Goal: Information Seeking & Learning: Learn about a topic

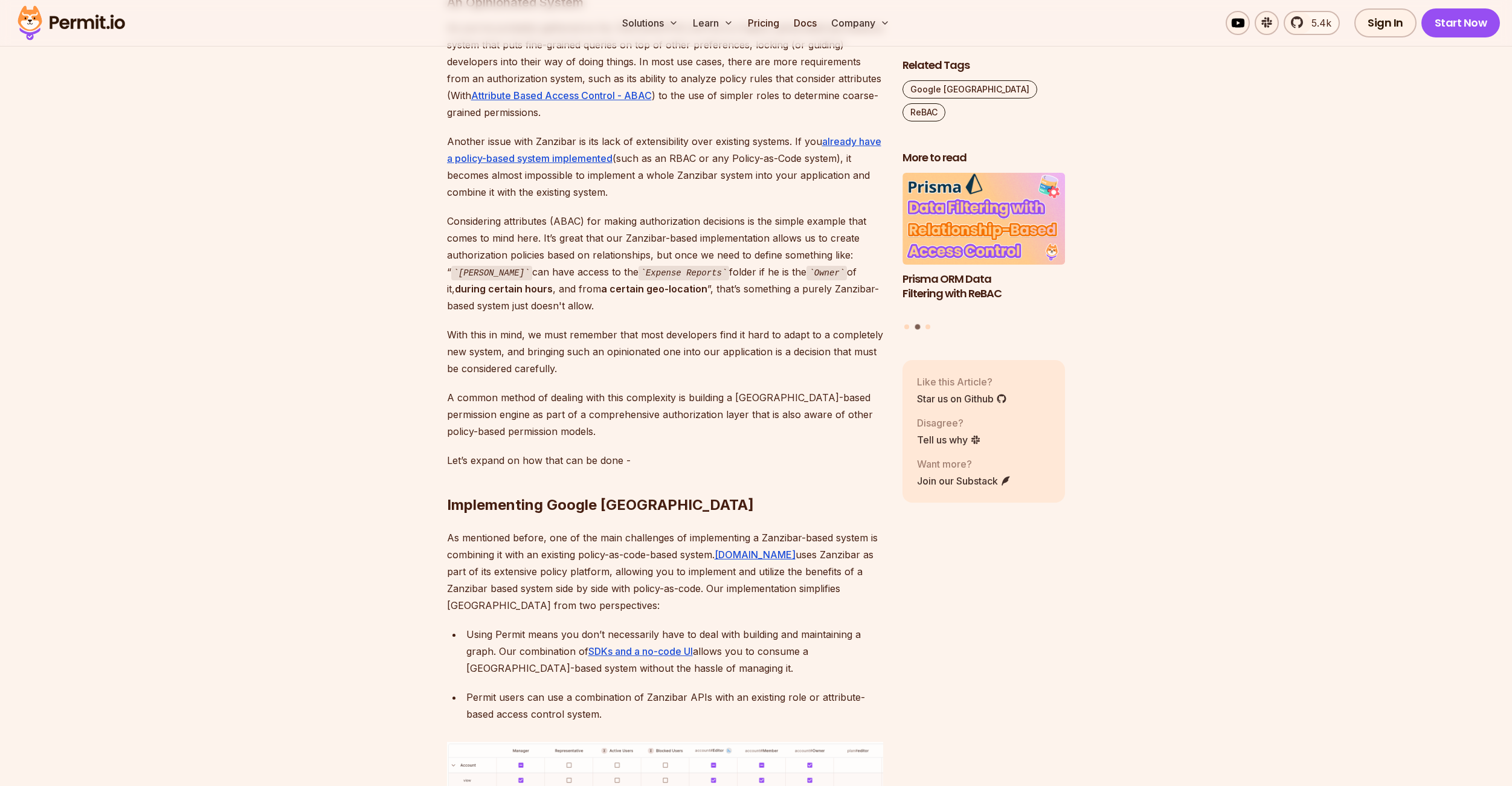
scroll to position [4725, 0]
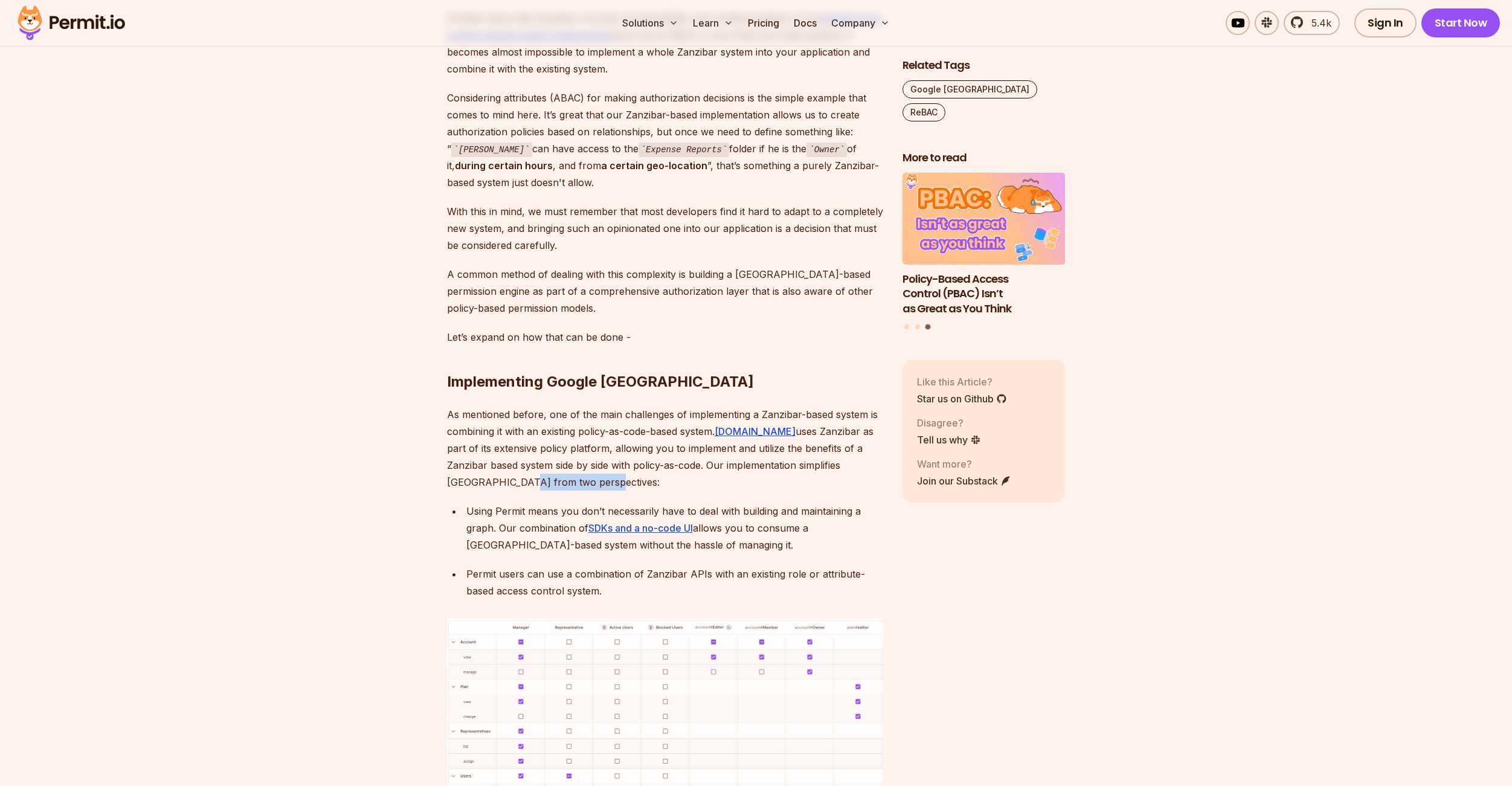
drag, startPoint x: 447, startPoint y: 359, endPoint x: 533, endPoint y: 362, distance: 86.1
click at [533, 406] on p "As mentioned before, one of the main challenges of implementing a Zanzibar-base…" at bounding box center [665, 448] width 436 height 85
click at [497, 406] on p "As mentioned before, one of the main challenges of implementing a Zanzibar-base…" at bounding box center [665, 448] width 436 height 85
click at [451, 406] on p "As mentioned before, one of the main challenges of implementing a Zanzibar-base…" at bounding box center [665, 448] width 436 height 85
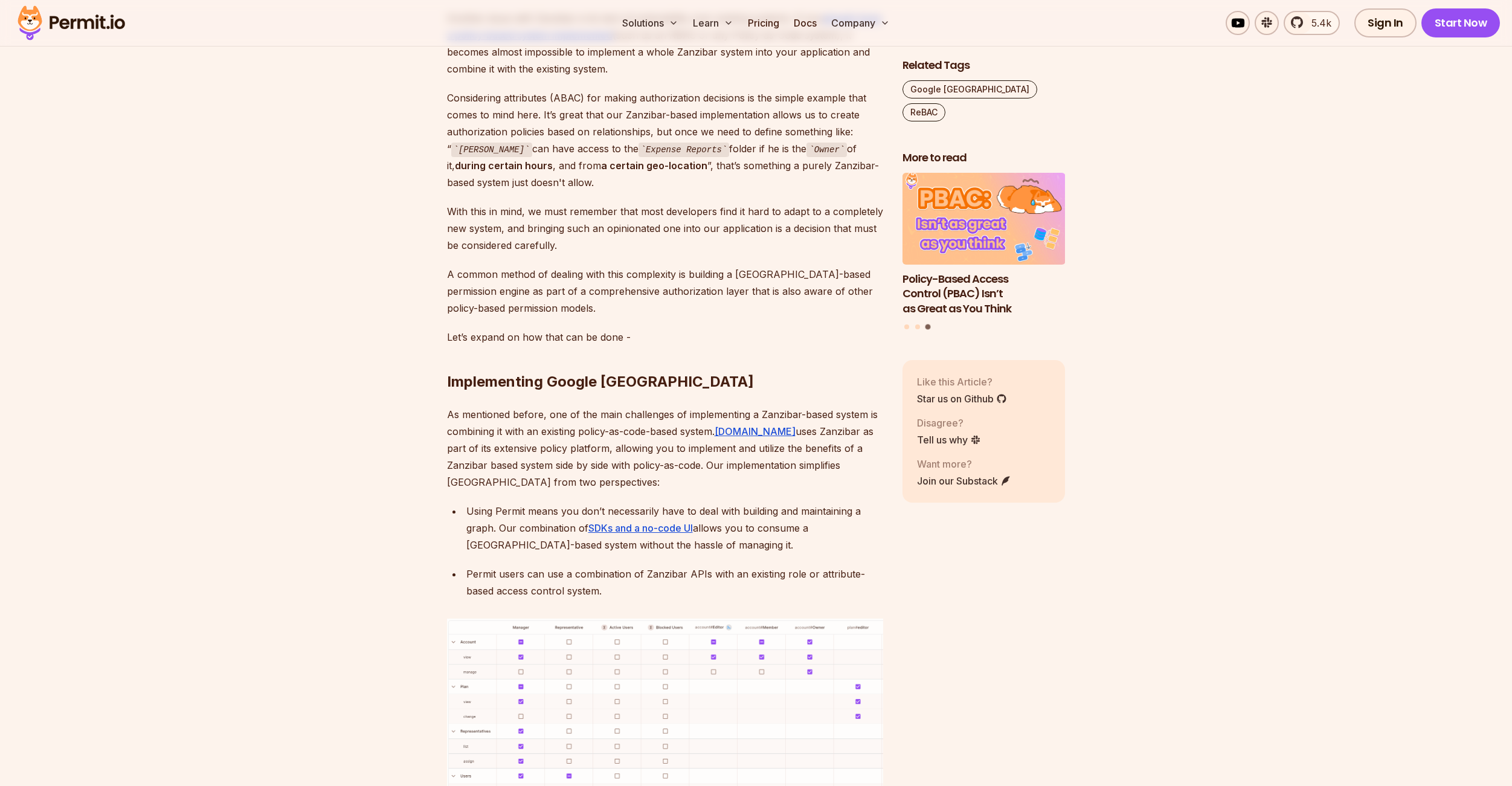
click at [481, 406] on p "As mentioned before, one of the main challenges of implementing a Zanzibar-base…" at bounding box center [665, 448] width 436 height 85
click at [547, 406] on p "As mentioned before, one of the main challenges of implementing a Zanzibar-base…" at bounding box center [665, 448] width 436 height 85
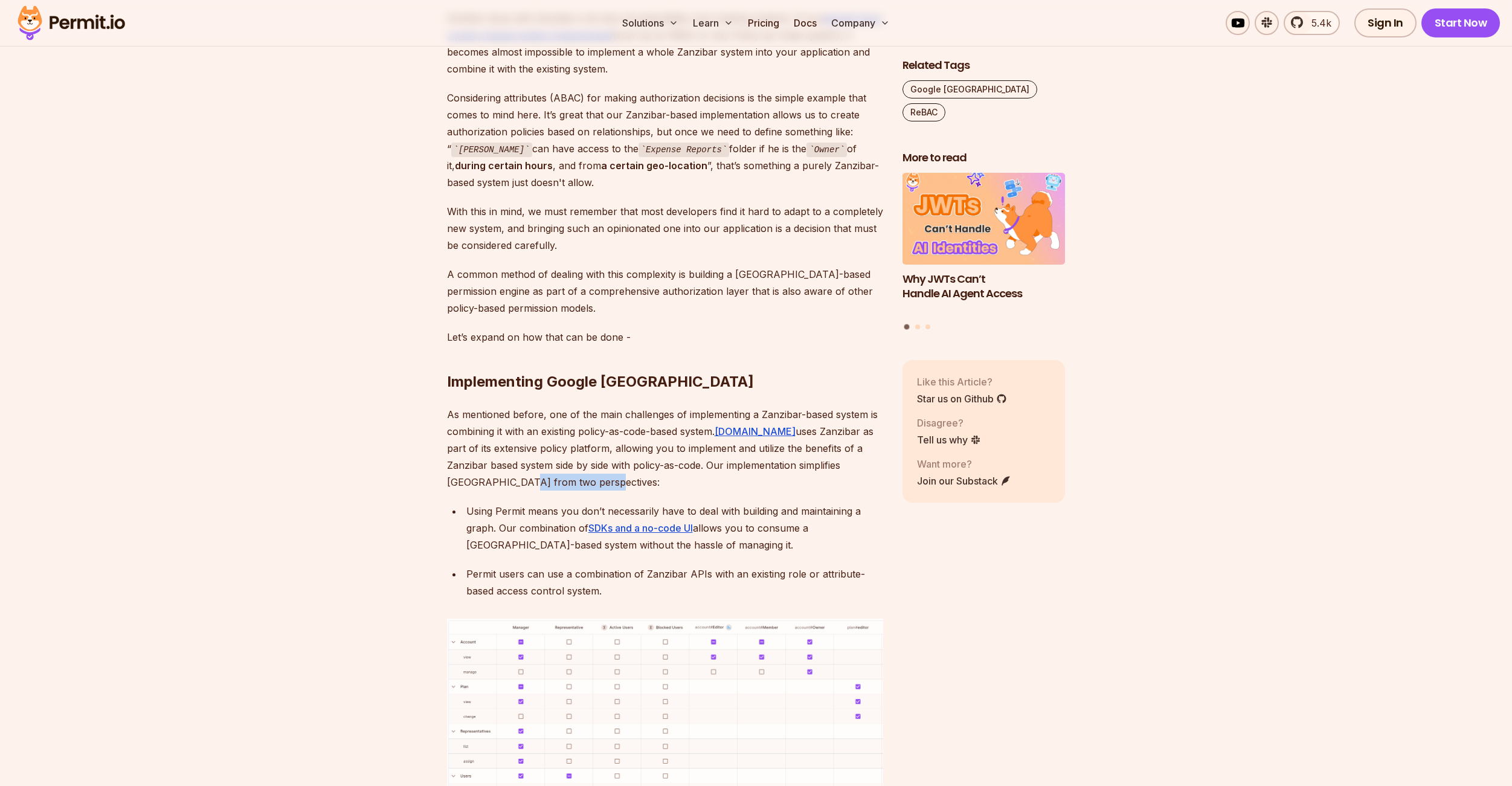
drag, startPoint x: 446, startPoint y: 359, endPoint x: 527, endPoint y: 361, distance: 81.0
click at [485, 406] on p "As mentioned before, one of the main challenges of implementing a Zanzibar-base…" at bounding box center [665, 448] width 436 height 85
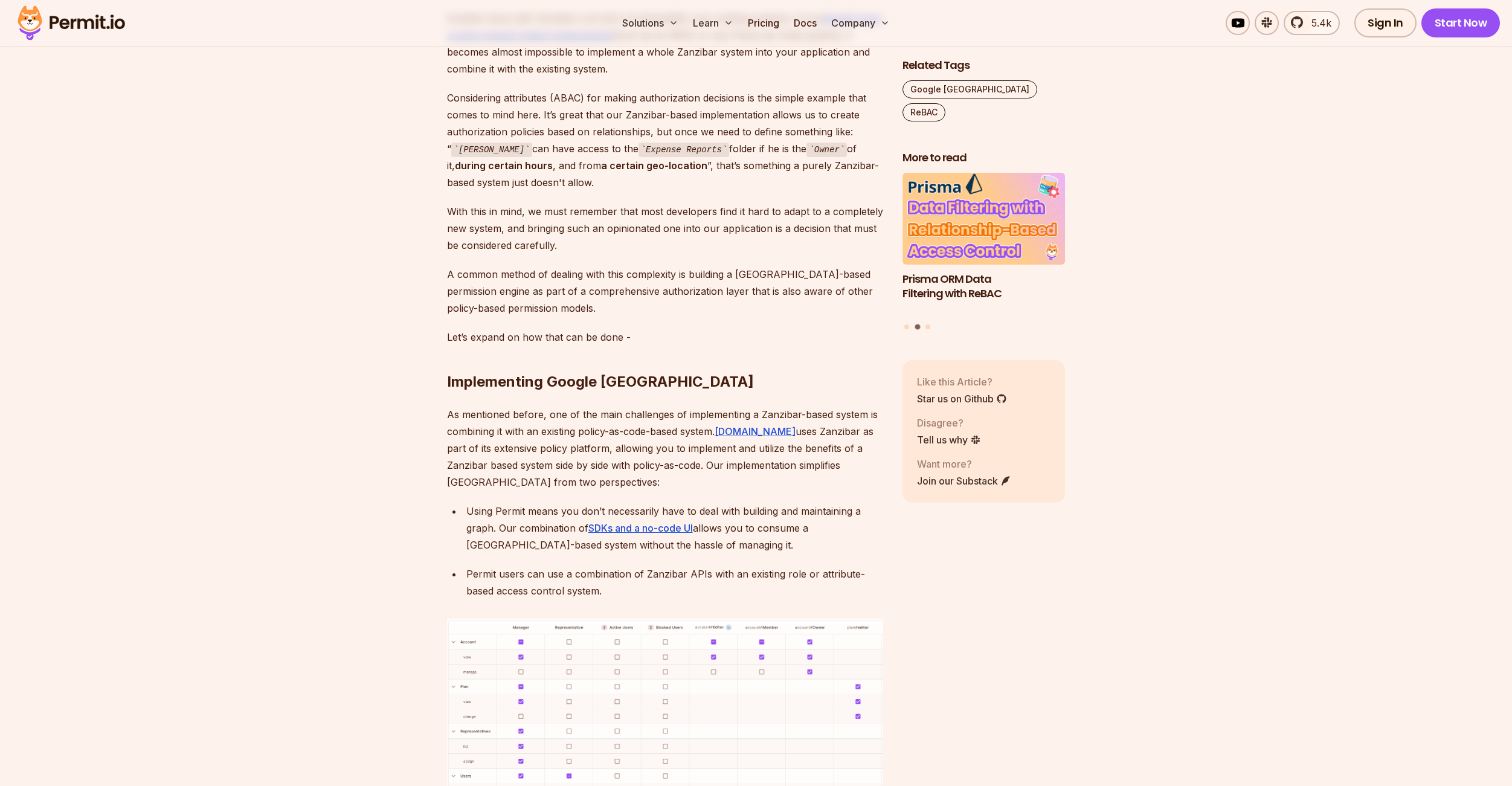
click at [451, 406] on p "As mentioned before, one of the main challenges of implementing a Zanzibar-base…" at bounding box center [665, 448] width 436 height 85
click at [483, 406] on p "As mentioned before, one of the main challenges of implementing a Zanzibar-base…" at bounding box center [665, 448] width 436 height 85
click at [482, 503] on div "Using Permit means you don’t necessarily have to deal with building and maintai…" at bounding box center [675, 528] width 417 height 51
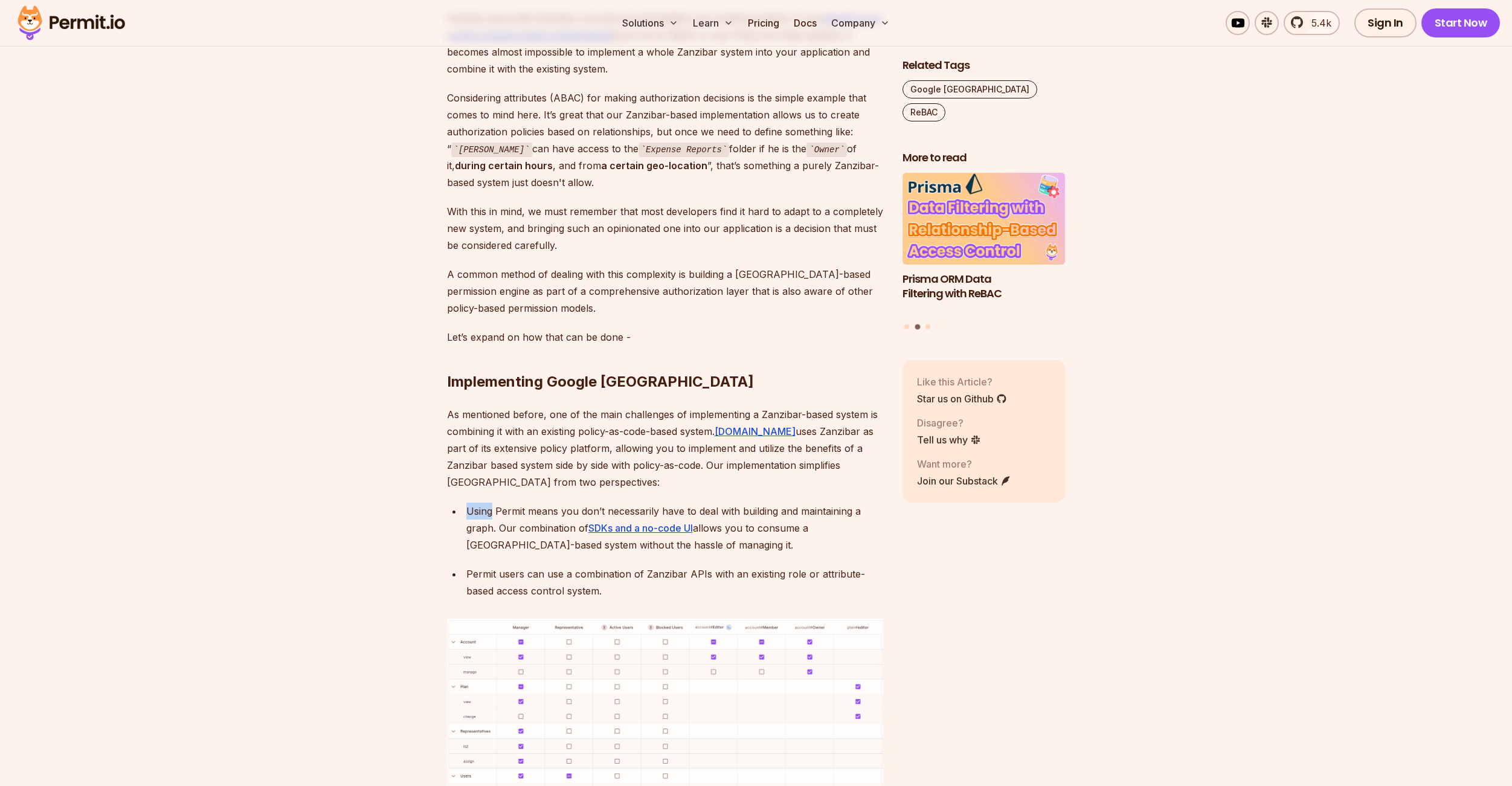
click at [482, 503] on div "Using Permit means you don’t necessarily have to deal with building and maintai…" at bounding box center [675, 528] width 417 height 51
click at [502, 503] on div "Using Permit means you don’t necessarily have to deal with building and maintai…" at bounding box center [675, 528] width 417 height 51
click at [544, 503] on div "Using Permit means you don’t necessarily have to deal with building and maintai…" at bounding box center [675, 528] width 417 height 51
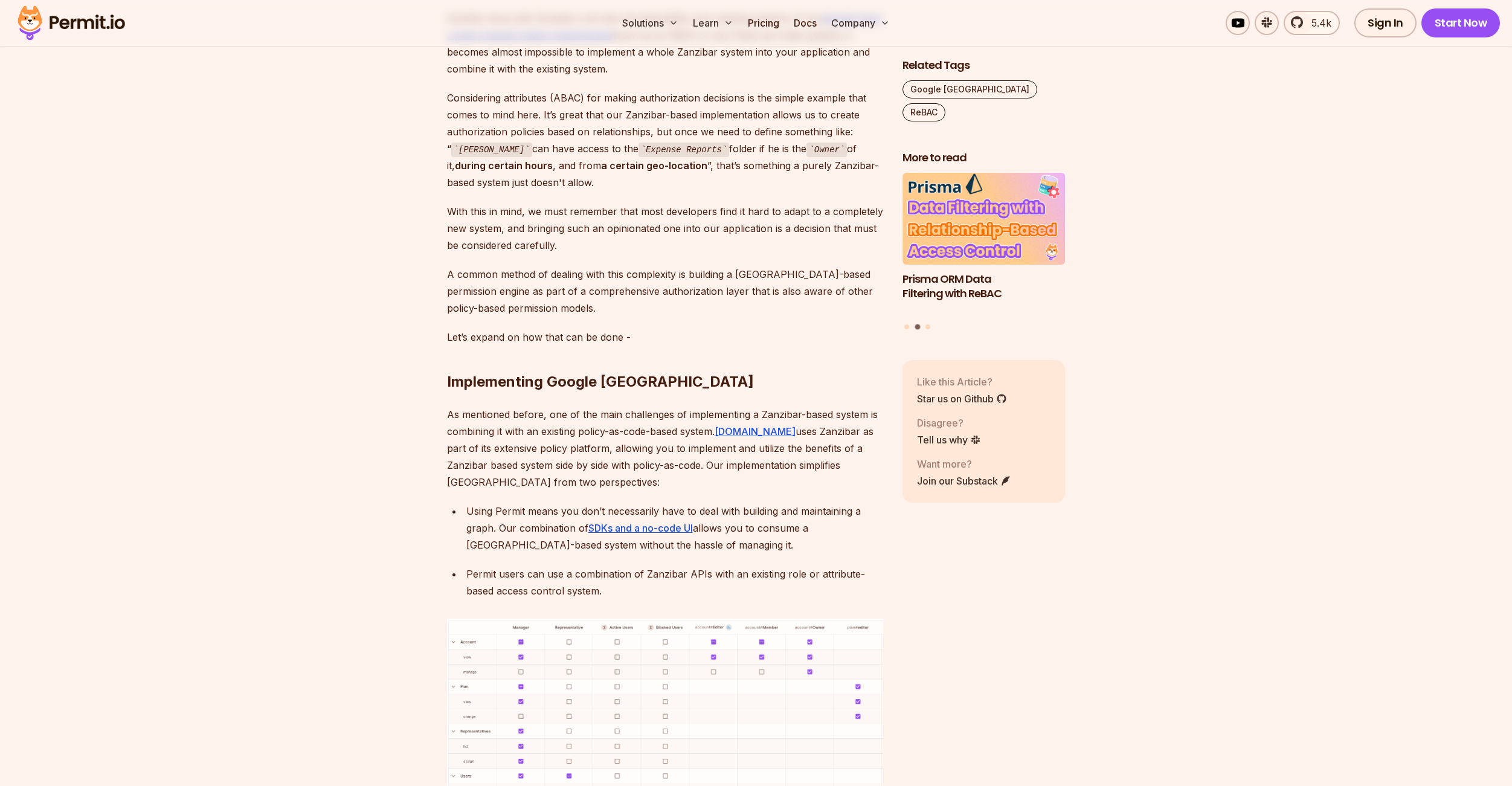
click at [563, 503] on div "Using Permit means you don’t necessarily have to deal with building and maintai…" at bounding box center [675, 528] width 417 height 51
click at [583, 503] on div "Using Permit means you don’t necessarily have to deal with building and maintai…" at bounding box center [675, 528] width 417 height 51
click at [612, 503] on div "Using Permit means you don’t necessarily have to deal with building and maintai…" at bounding box center [675, 528] width 417 height 51
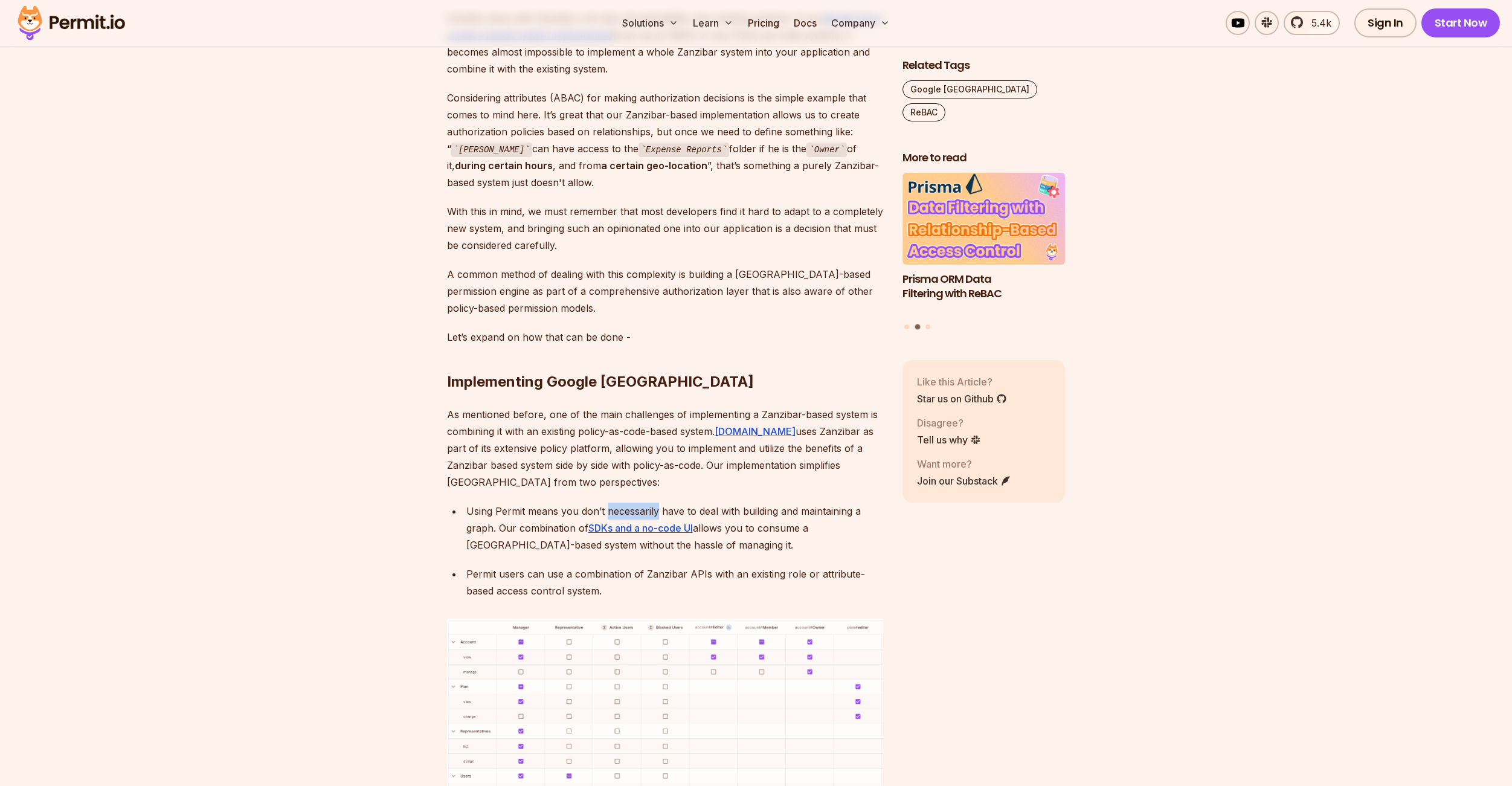
click at [612, 503] on div "Using Permit means you don’t necessarily have to deal with building and maintai…" at bounding box center [675, 528] width 417 height 51
click at [662, 503] on div "Using Permit means you don’t necessarily have to deal with building and maintai…" at bounding box center [675, 528] width 417 height 51
click at [685, 503] on div "Using Permit means you don’t necessarily have to deal with building and maintai…" at bounding box center [675, 528] width 417 height 51
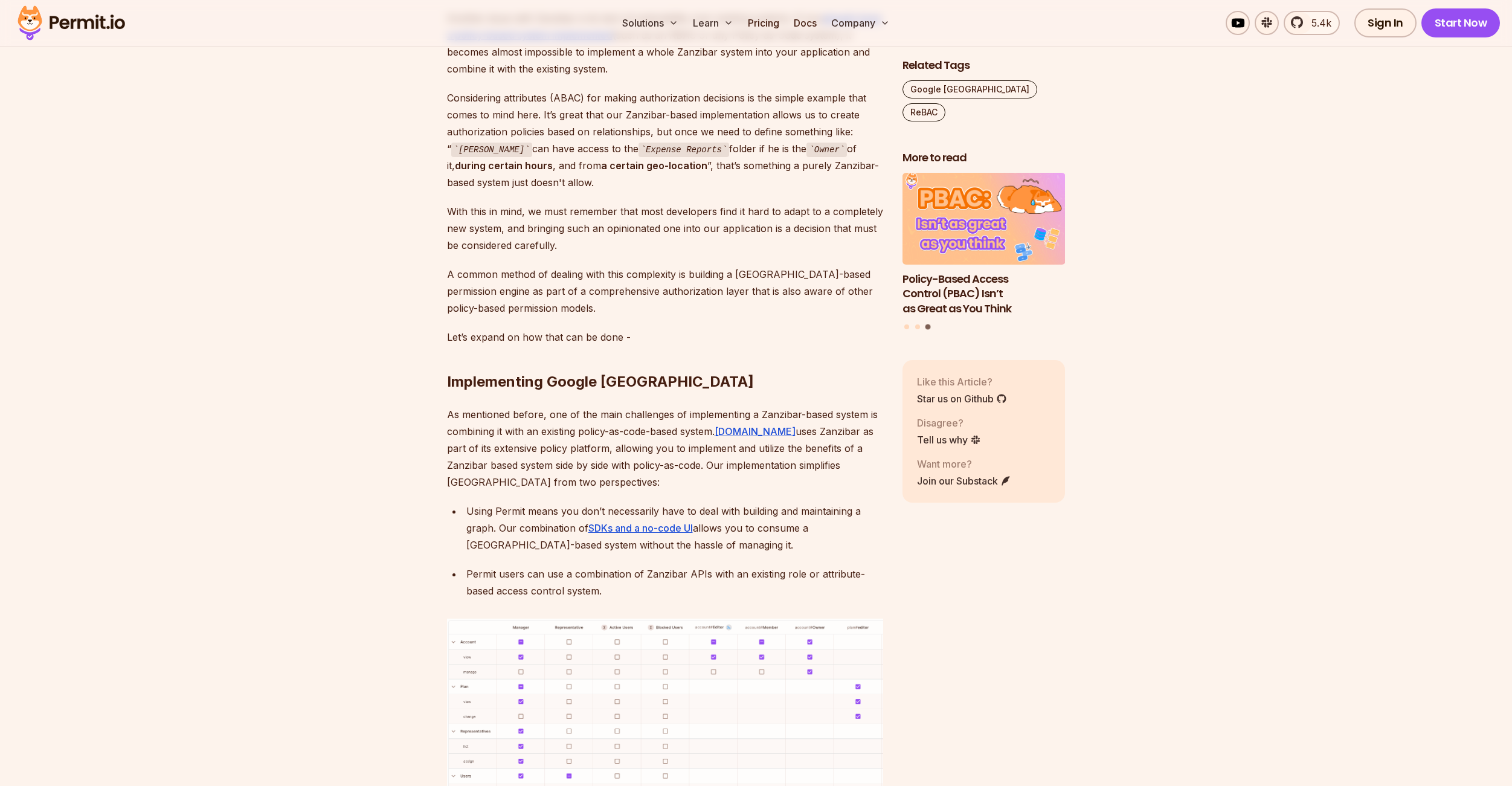
click at [690, 503] on div "Using Permit means you don’t necessarily have to deal with building and maintai…" at bounding box center [675, 528] width 417 height 51
click at [709, 503] on div "Using Permit means you don’t necessarily have to deal with building and maintai…" at bounding box center [675, 528] width 417 height 51
click at [731, 503] on div "Using Permit means you don’t necessarily have to deal with building and maintai…" at bounding box center [675, 528] width 417 height 51
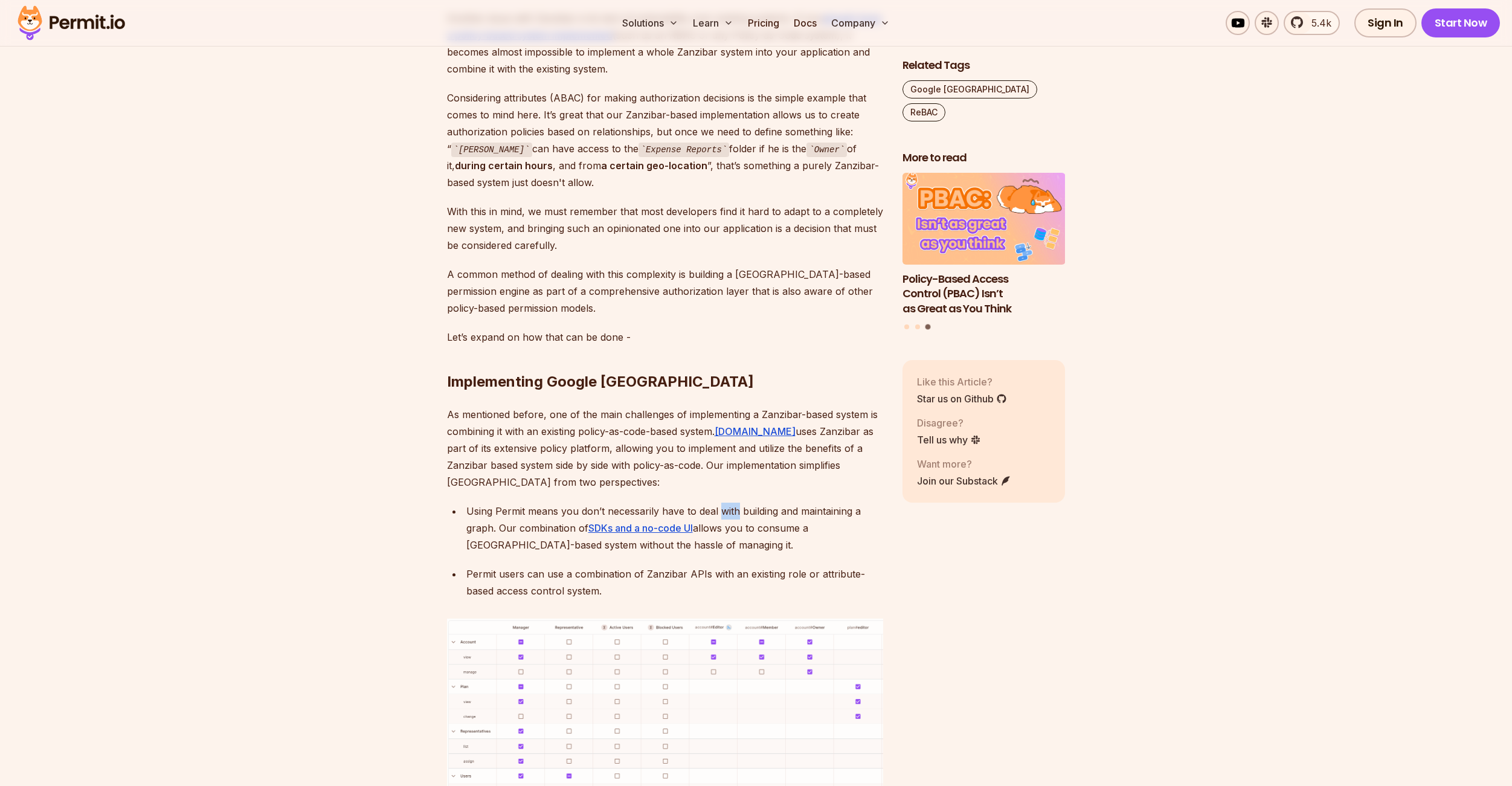
click at [731, 503] on div "Using Permit means you don’t necessarily have to deal with building and maintai…" at bounding box center [675, 528] width 417 height 51
click at [754, 503] on div "Using Permit means you don’t necessarily have to deal with building and maintai…" at bounding box center [675, 528] width 417 height 51
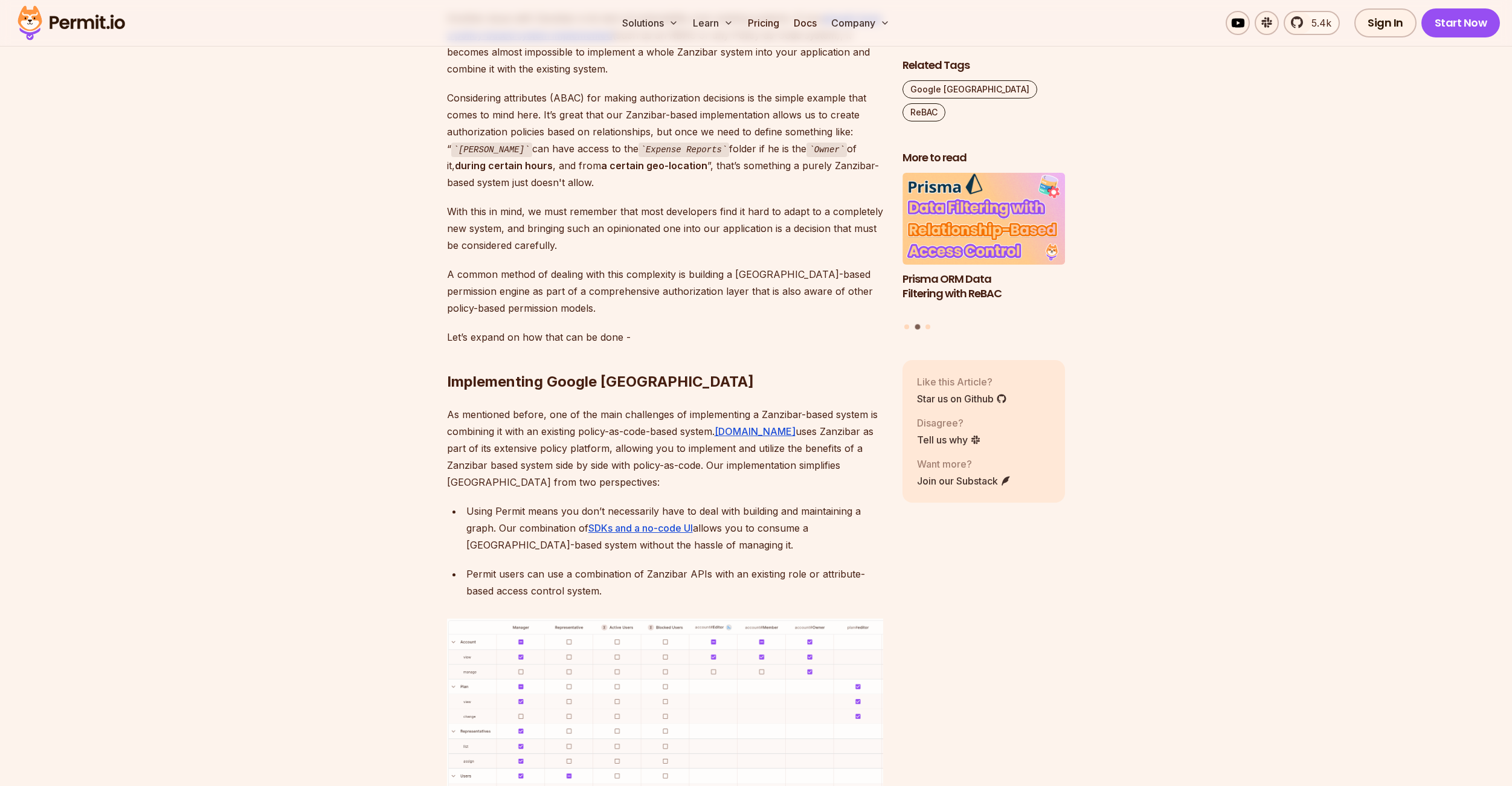
click at [576, 324] on h2 "Implementing Google Zanzibar" at bounding box center [665, 357] width 436 height 67
click at [621, 324] on h2 "Implementing Google Zanzibar" at bounding box center [665, 357] width 436 height 67
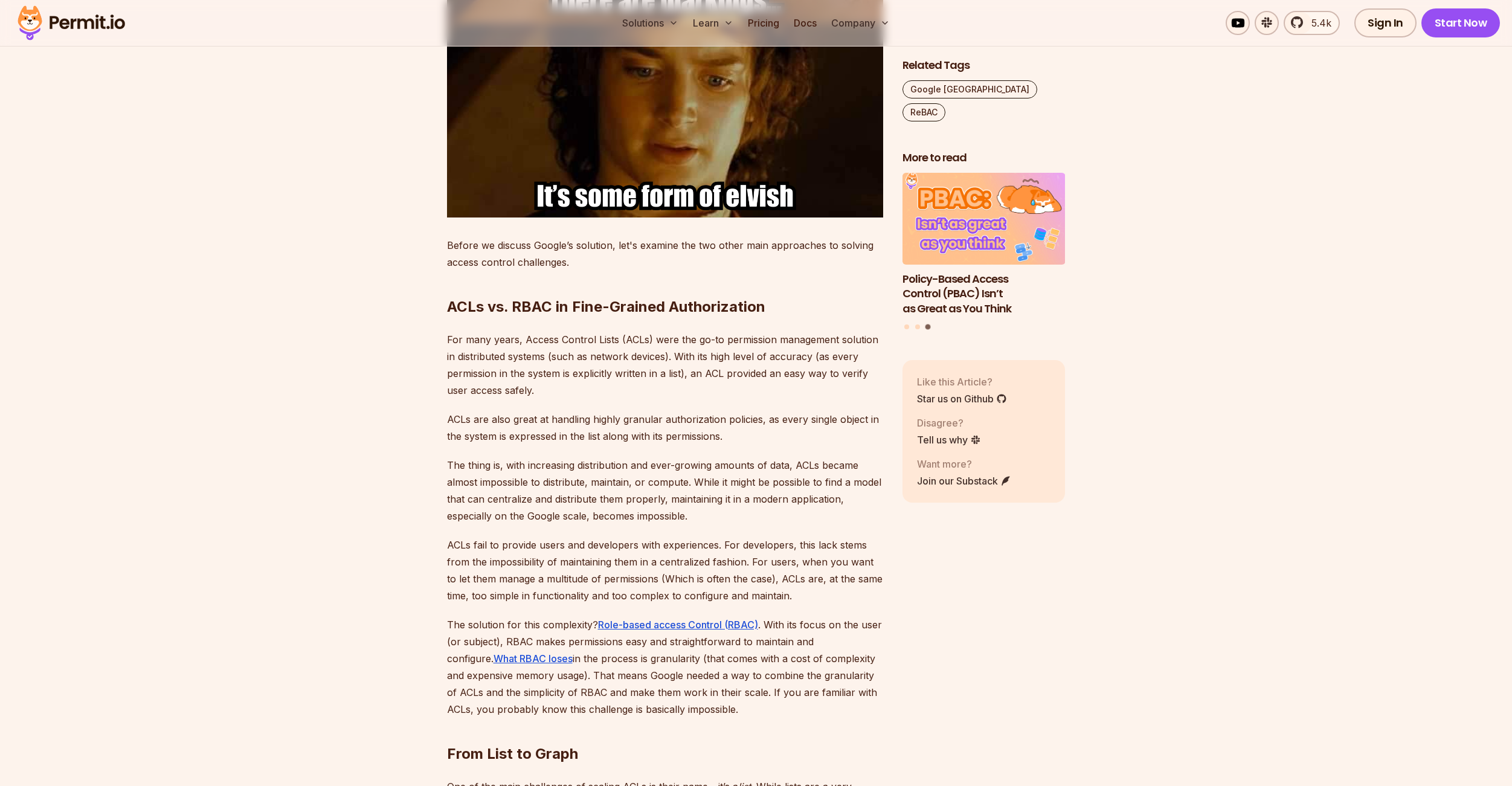
scroll to position [1939, 0]
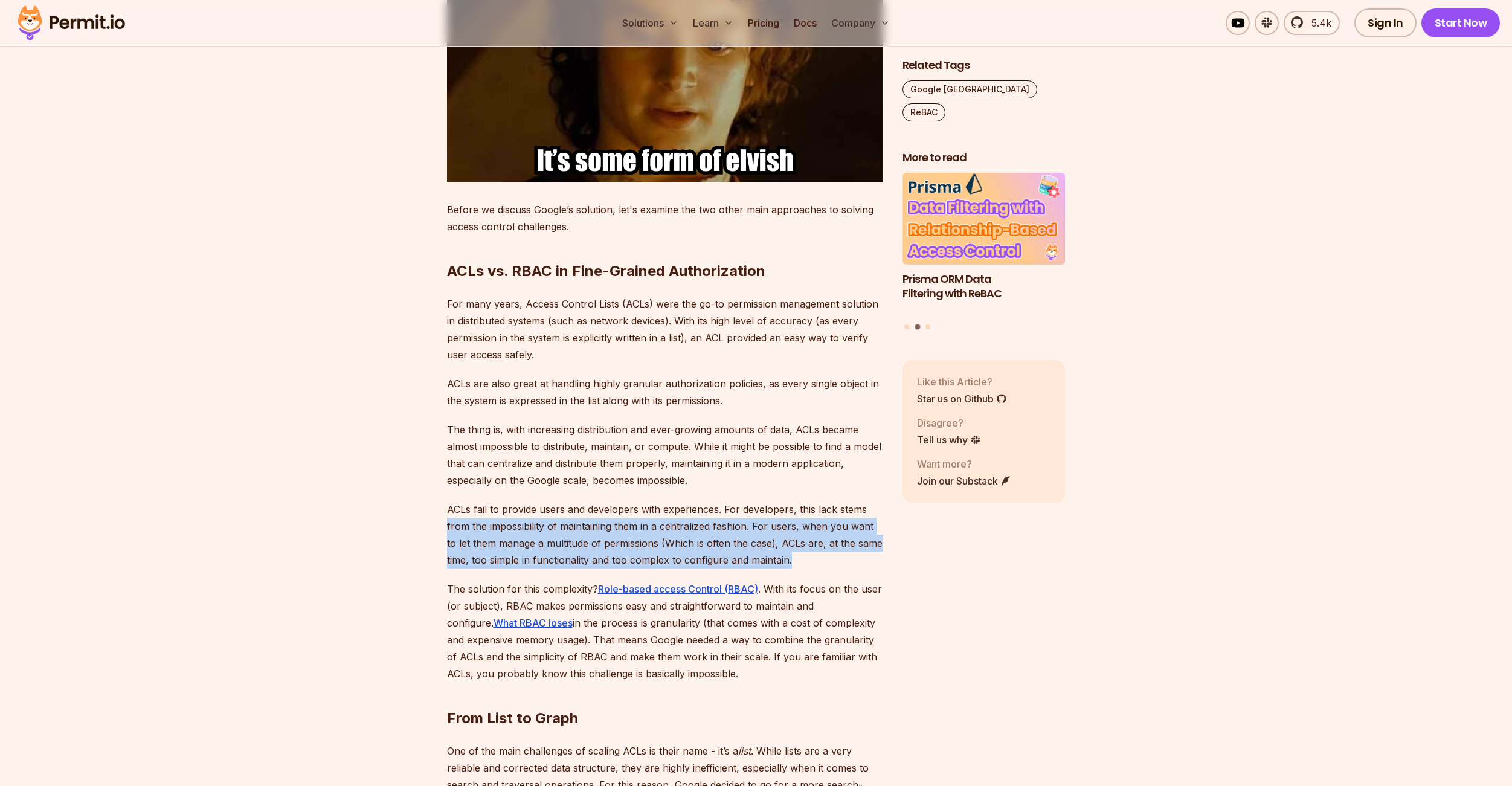
drag, startPoint x: 446, startPoint y: 510, endPoint x: 863, endPoint y: 537, distance: 417.9
click at [863, 537] on p "ACLs fail to provide users and developers with experiences. For developers, thi…" at bounding box center [665, 534] width 436 height 67
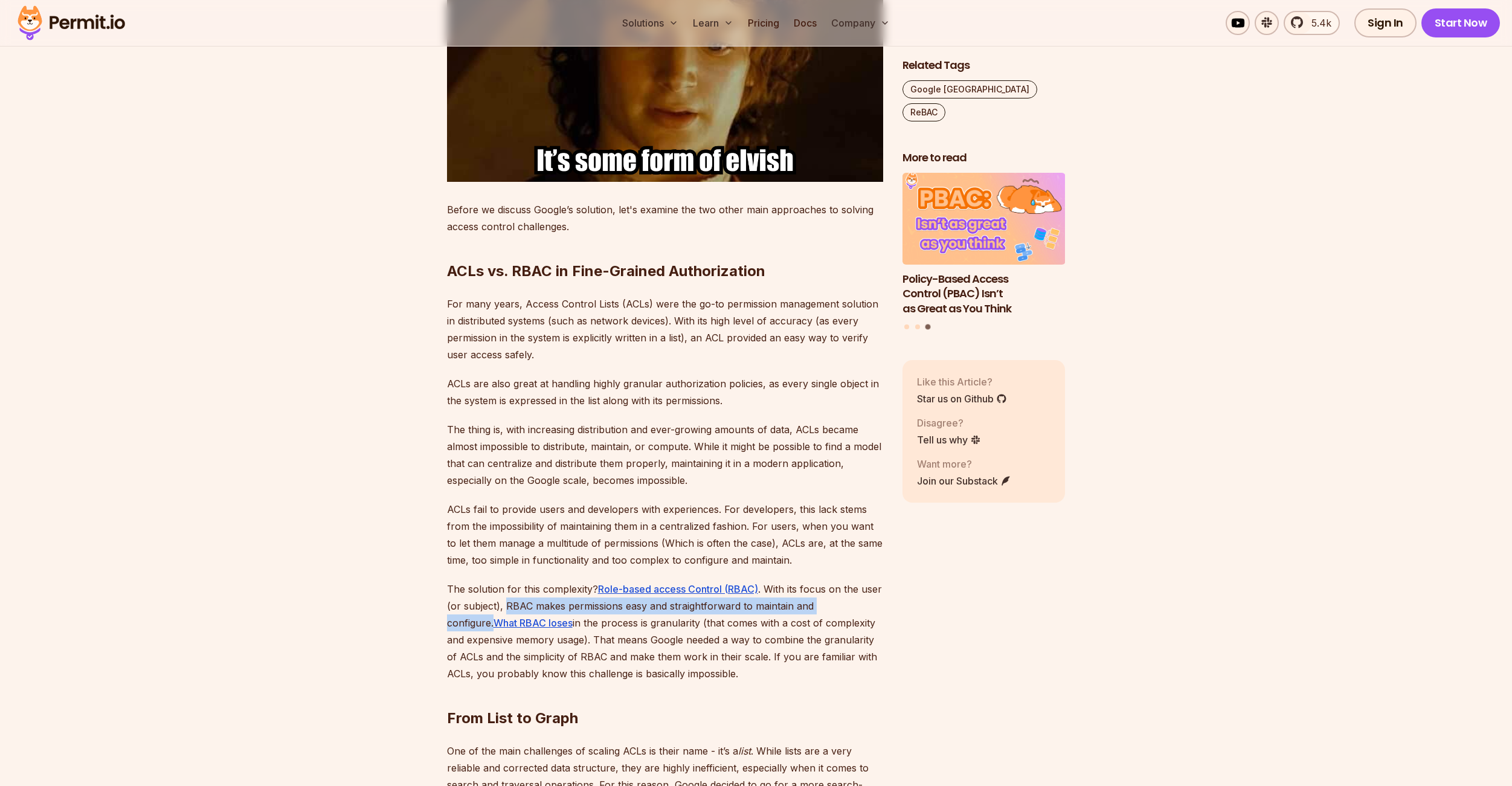
drag, startPoint x: 505, startPoint y: 589, endPoint x: 860, endPoint y: 588, distance: 355.0
click at [860, 588] on p "The solution for this complexity? Role-based access Control (RBAC) . With its f…" at bounding box center [665, 631] width 436 height 101
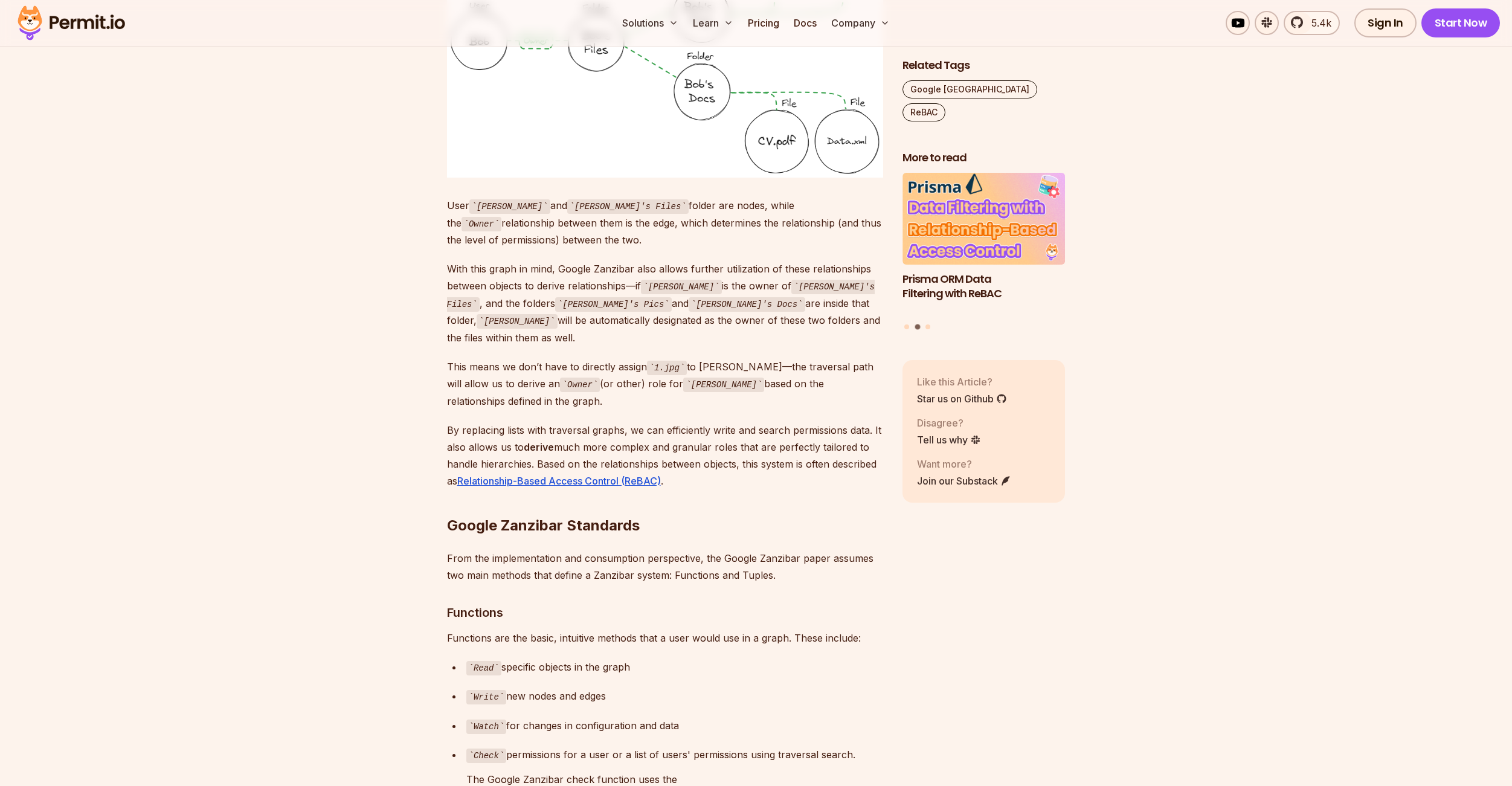
scroll to position [2994, 0]
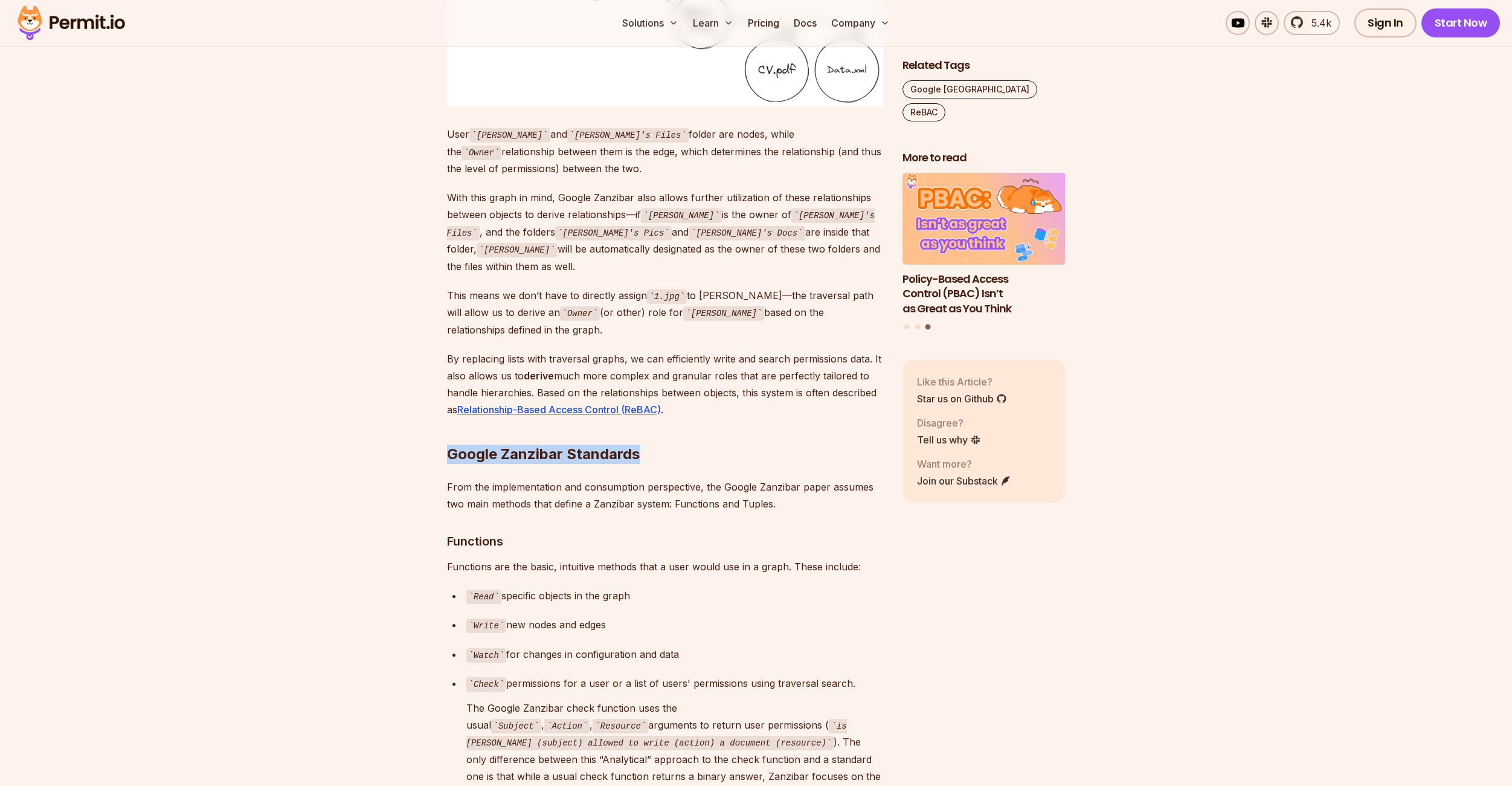
drag, startPoint x: 448, startPoint y: 400, endPoint x: 646, endPoint y: 404, distance: 198.0
click at [646, 404] on h2 "Google Zanzibar Standards" at bounding box center [665, 430] width 436 height 67
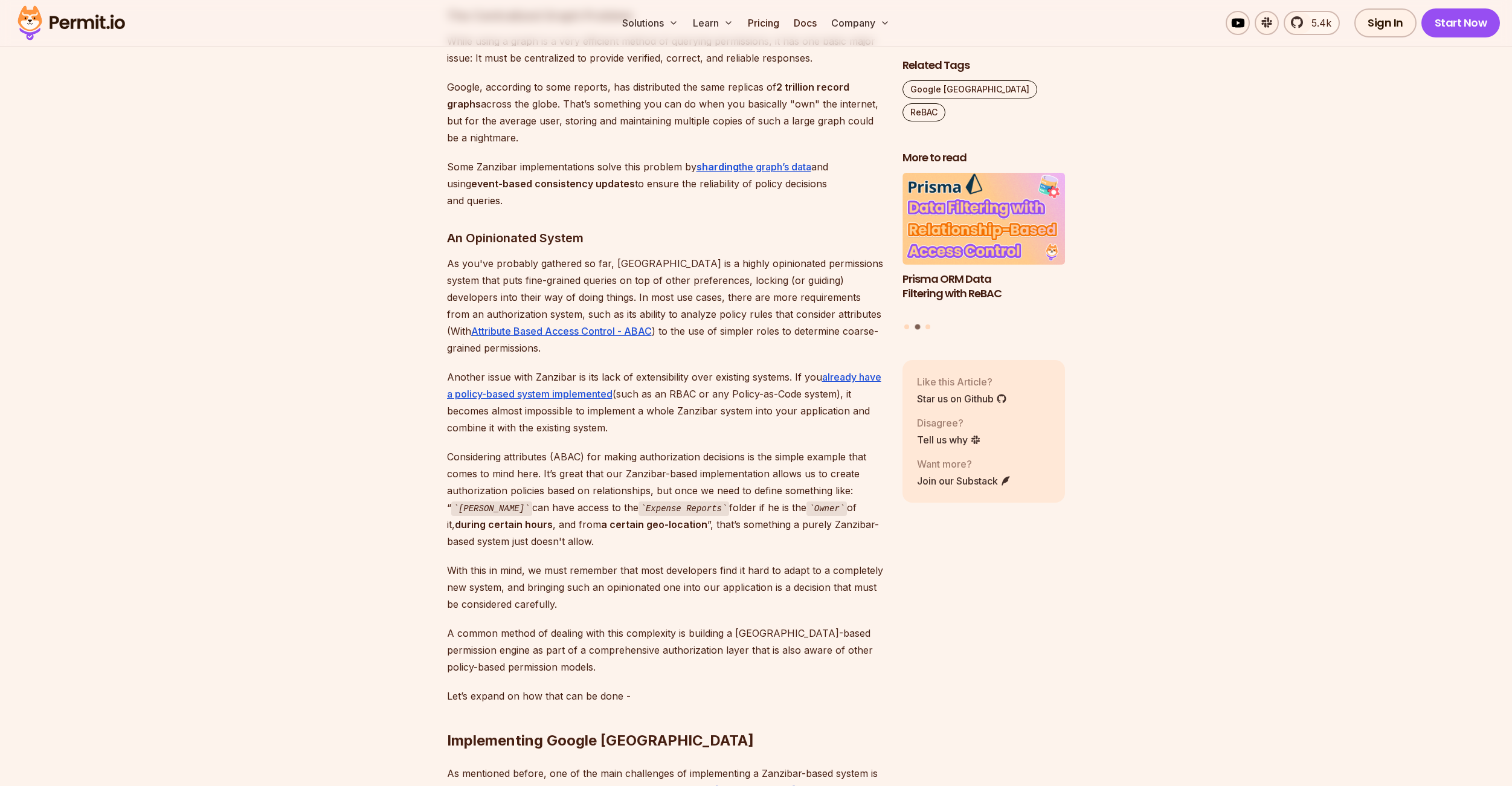
scroll to position [4453, 0]
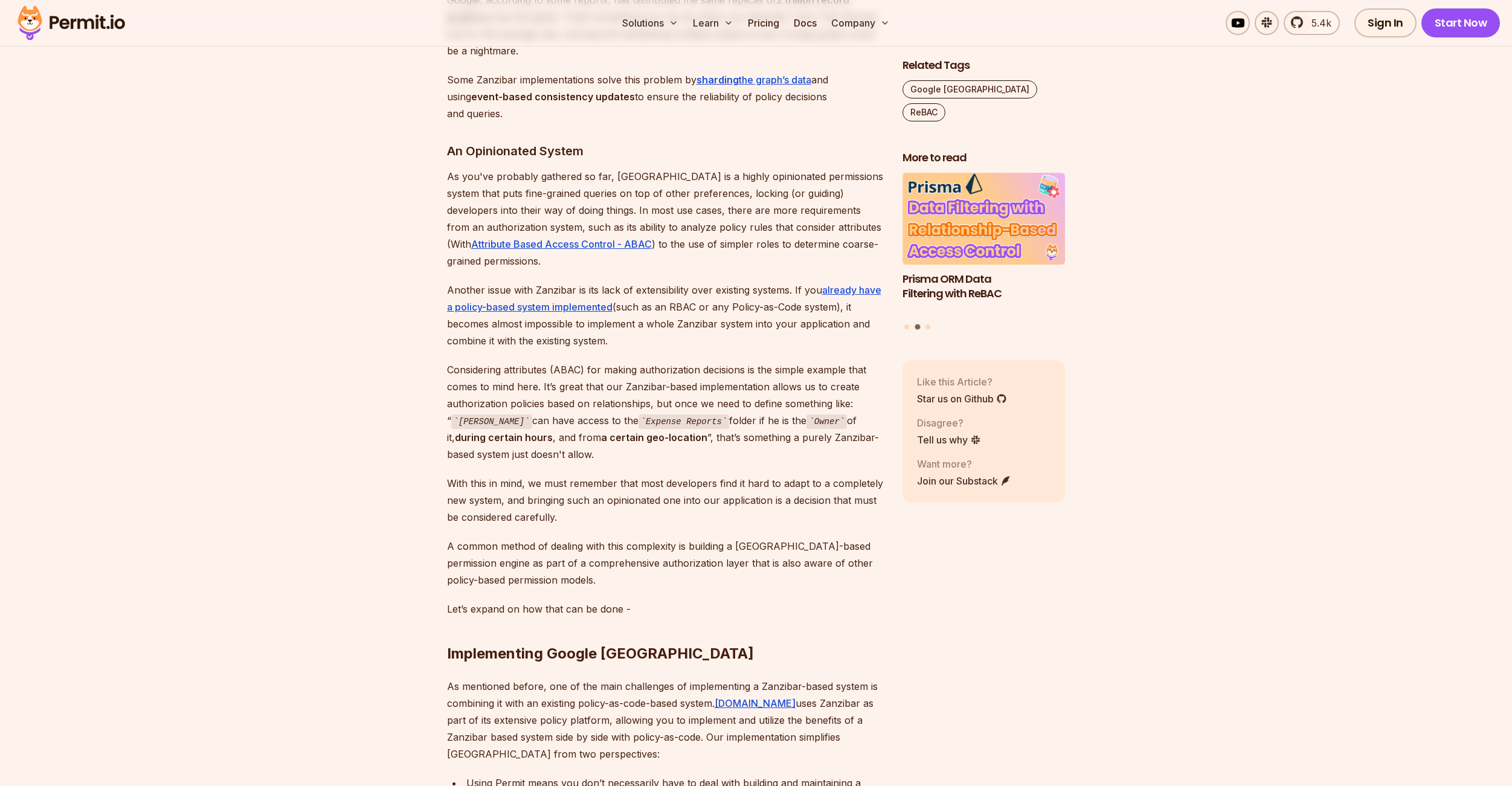
click at [622, 596] on h2 "Implementing Google Zanzibar" at bounding box center [665, 629] width 436 height 67
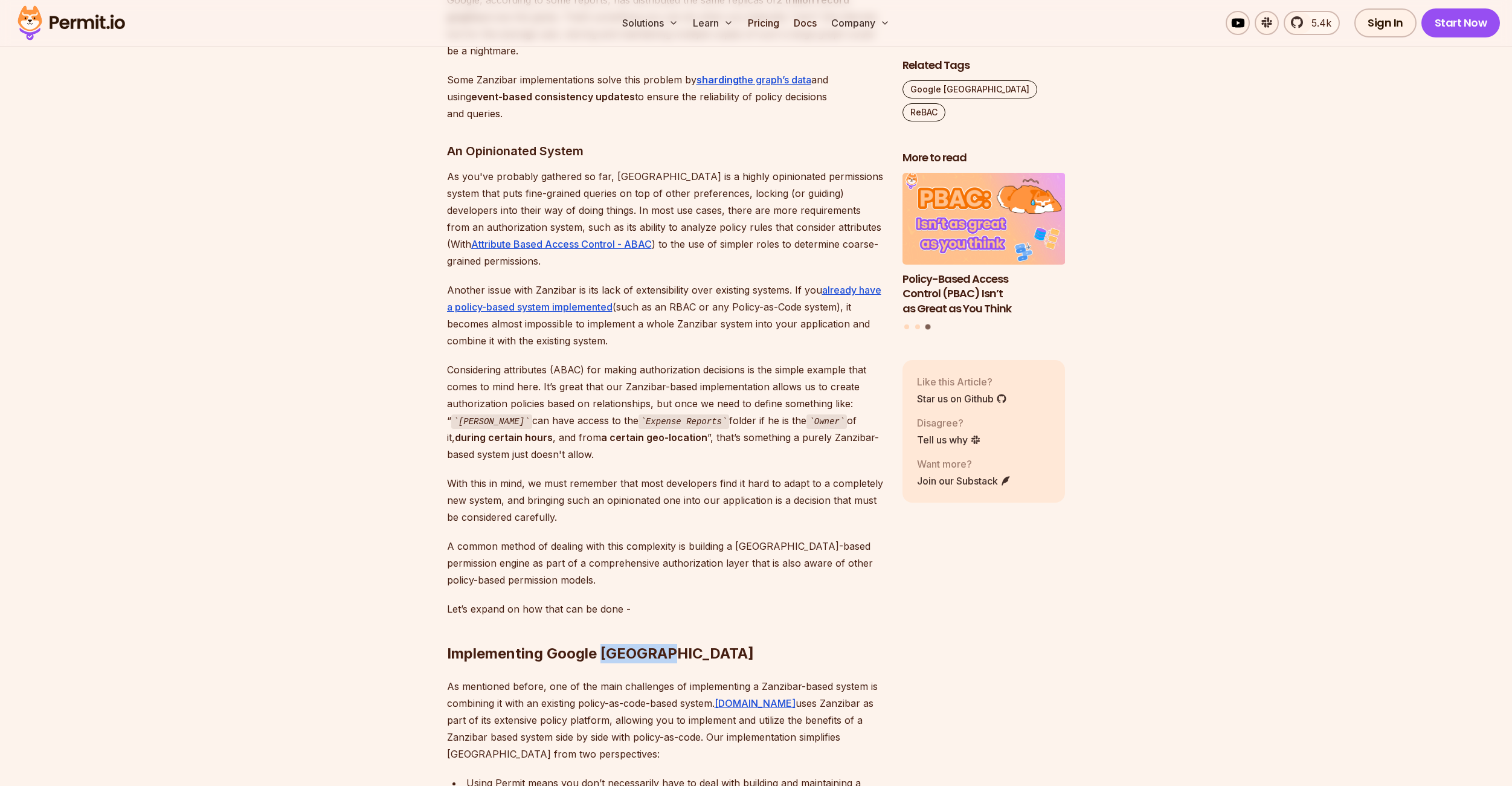
copy h2 "Zanzibar"
drag, startPoint x: 548, startPoint y: 528, endPoint x: 675, endPoint y: 528, distance: 127.0
click at [675, 596] on h2 "Implementing Google Zanzibar" at bounding box center [665, 629] width 436 height 67
copy h2 "Google Zanzibar"
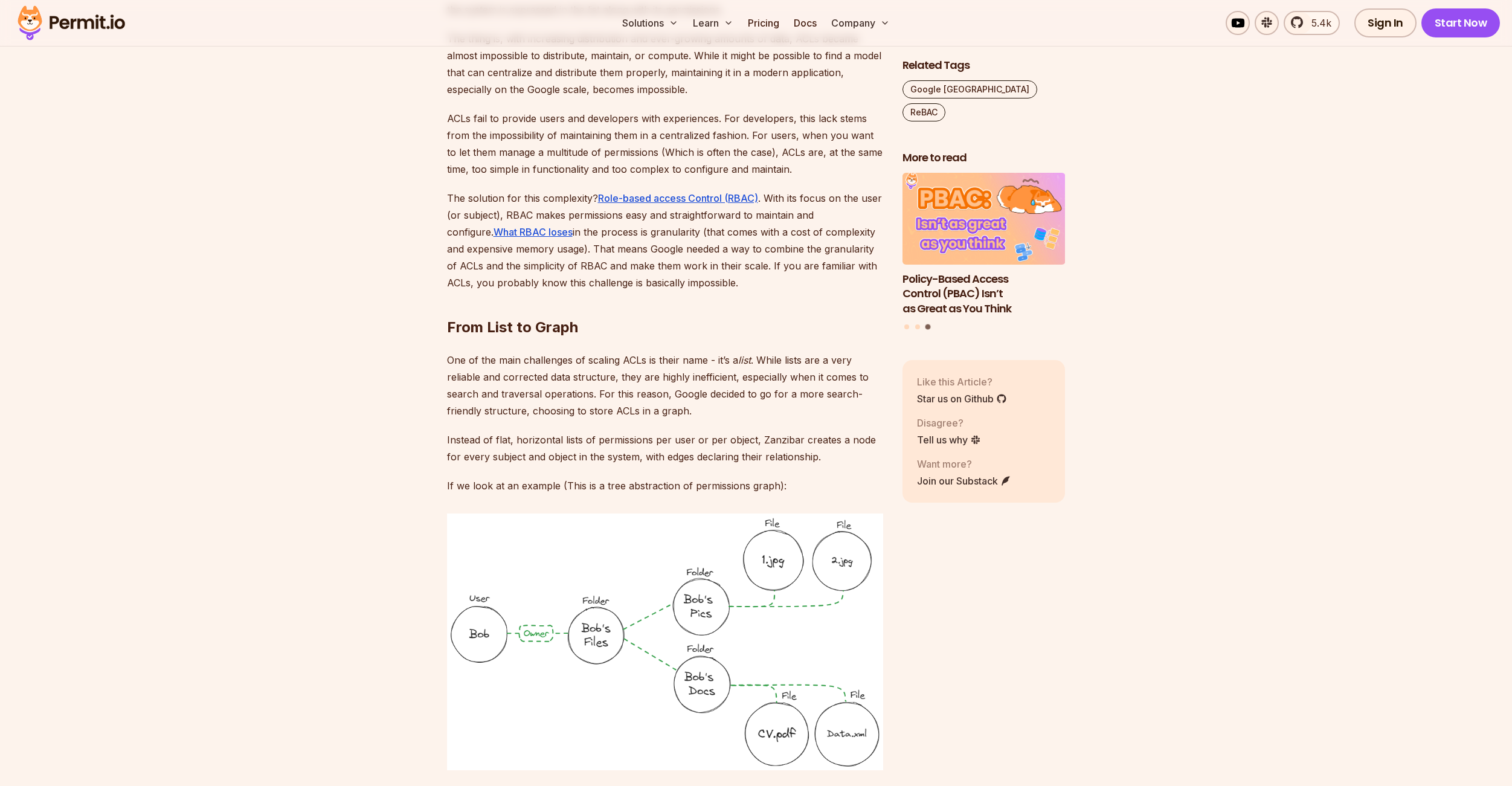
scroll to position [2455, 0]
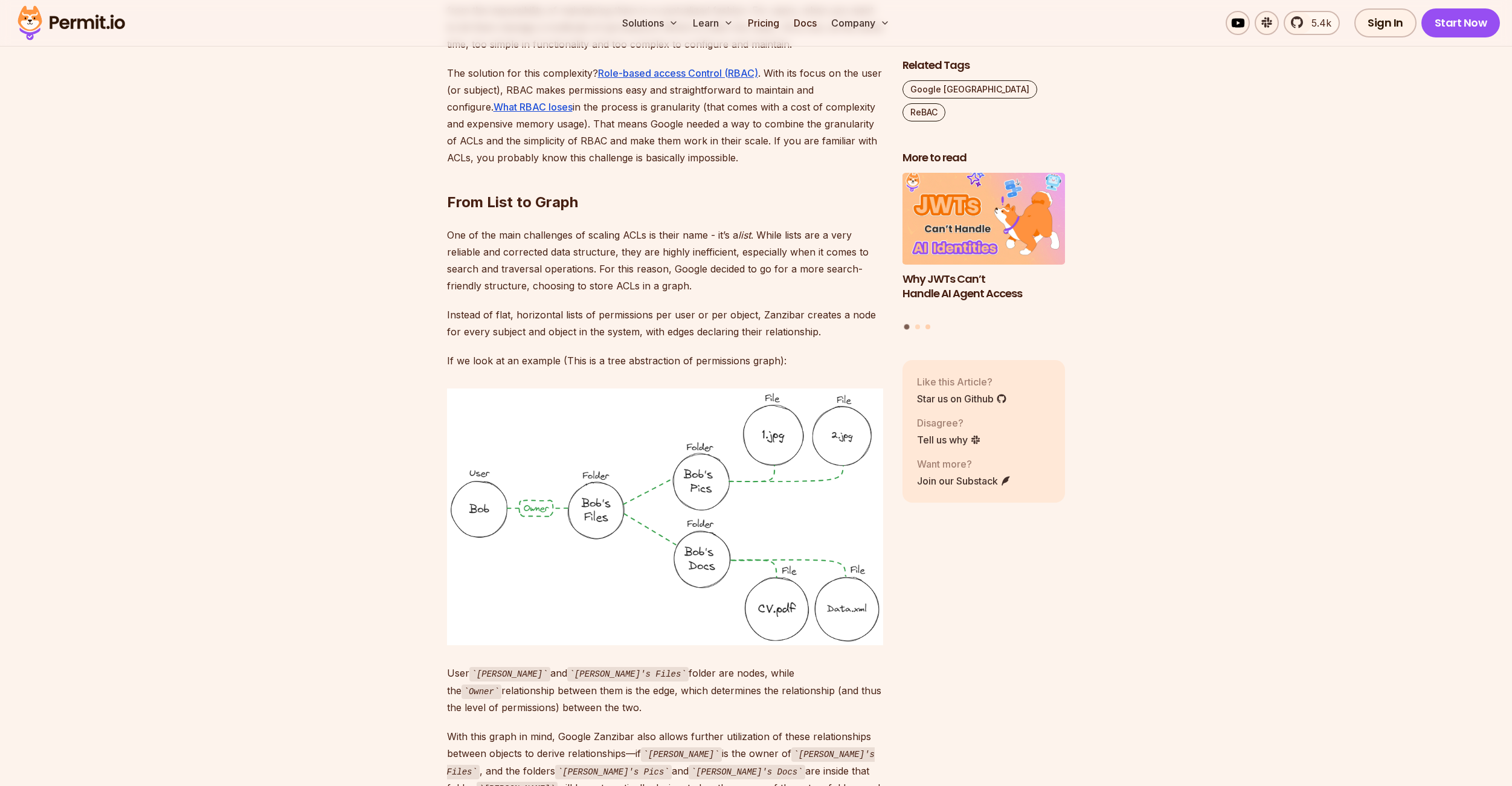
click at [929, 324] on button "Go to slide 3" at bounding box center [928, 327] width 5 height 5
click at [918, 324] on button "Go to slide 2" at bounding box center [918, 327] width 5 height 5
click at [905, 304] on div "Prisma ORM Data Filtering with ReBAC Policy-Based Access Control (PBAC) Isn’t a…" at bounding box center [984, 252] width 163 height 158
click at [907, 324] on button "Go to slide 1" at bounding box center [907, 327] width 5 height 5
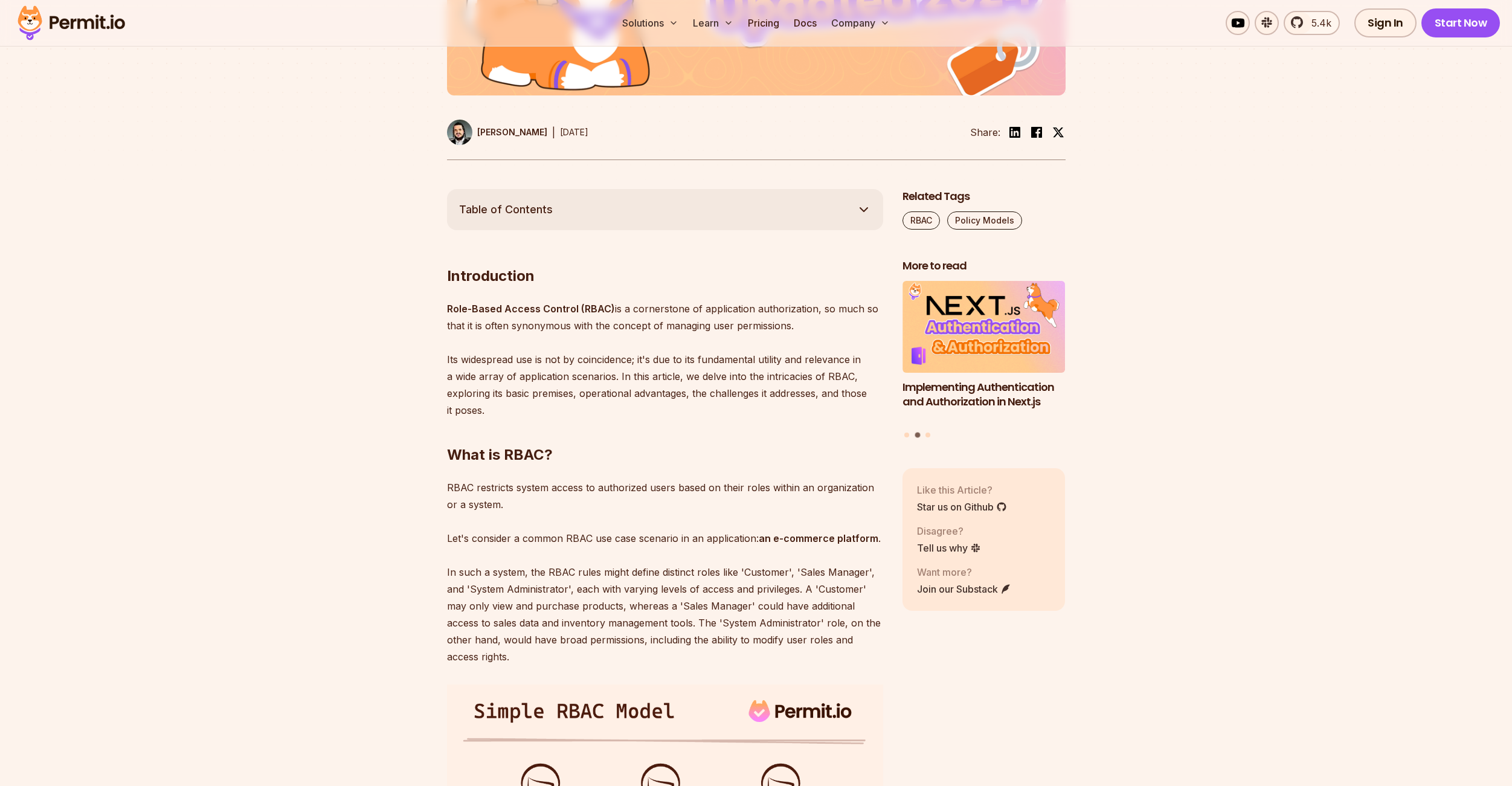
scroll to position [569, 0]
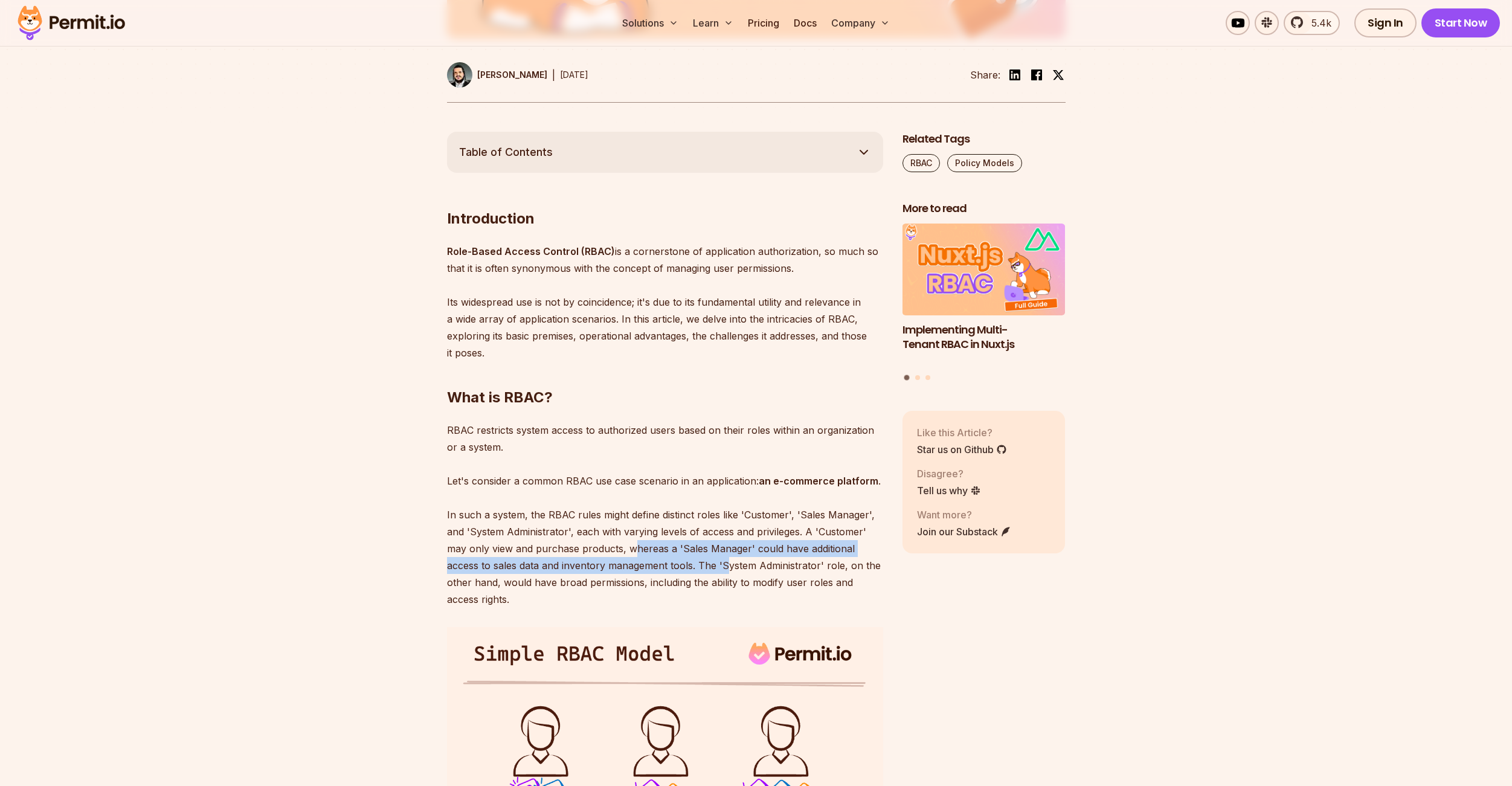
drag, startPoint x: 631, startPoint y: 550, endPoint x: 729, endPoint y: 558, distance: 98.3
click at [729, 558] on p "RBAC restricts system access to authorized users based on their roles within an…" at bounding box center [665, 515] width 436 height 186
click at [730, 548] on p "RBAC restricts system access to authorized users based on their roles within an…" at bounding box center [665, 515] width 436 height 186
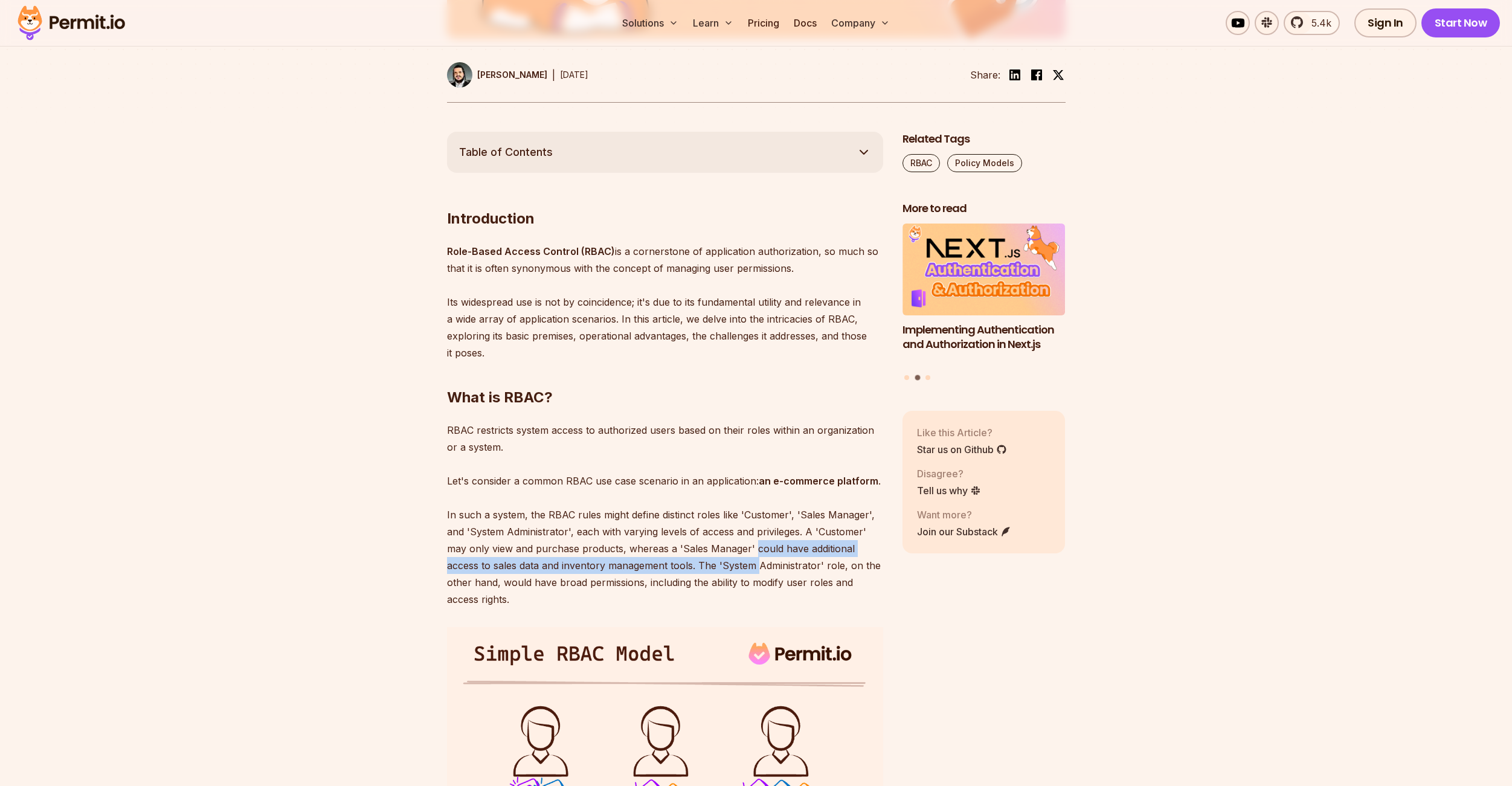
drag, startPoint x: 752, startPoint y: 549, endPoint x: 758, endPoint y: 554, distance: 7.8
click at [758, 555] on p "RBAC restricts system access to authorized users based on their roles within an…" at bounding box center [665, 515] width 436 height 186
click at [550, 562] on p "RBAC restricts system access to authorized users based on their roles within an…" at bounding box center [665, 515] width 436 height 186
click at [570, 566] on p "RBAC restricts system access to authorized users based on their roles within an…" at bounding box center [665, 515] width 436 height 186
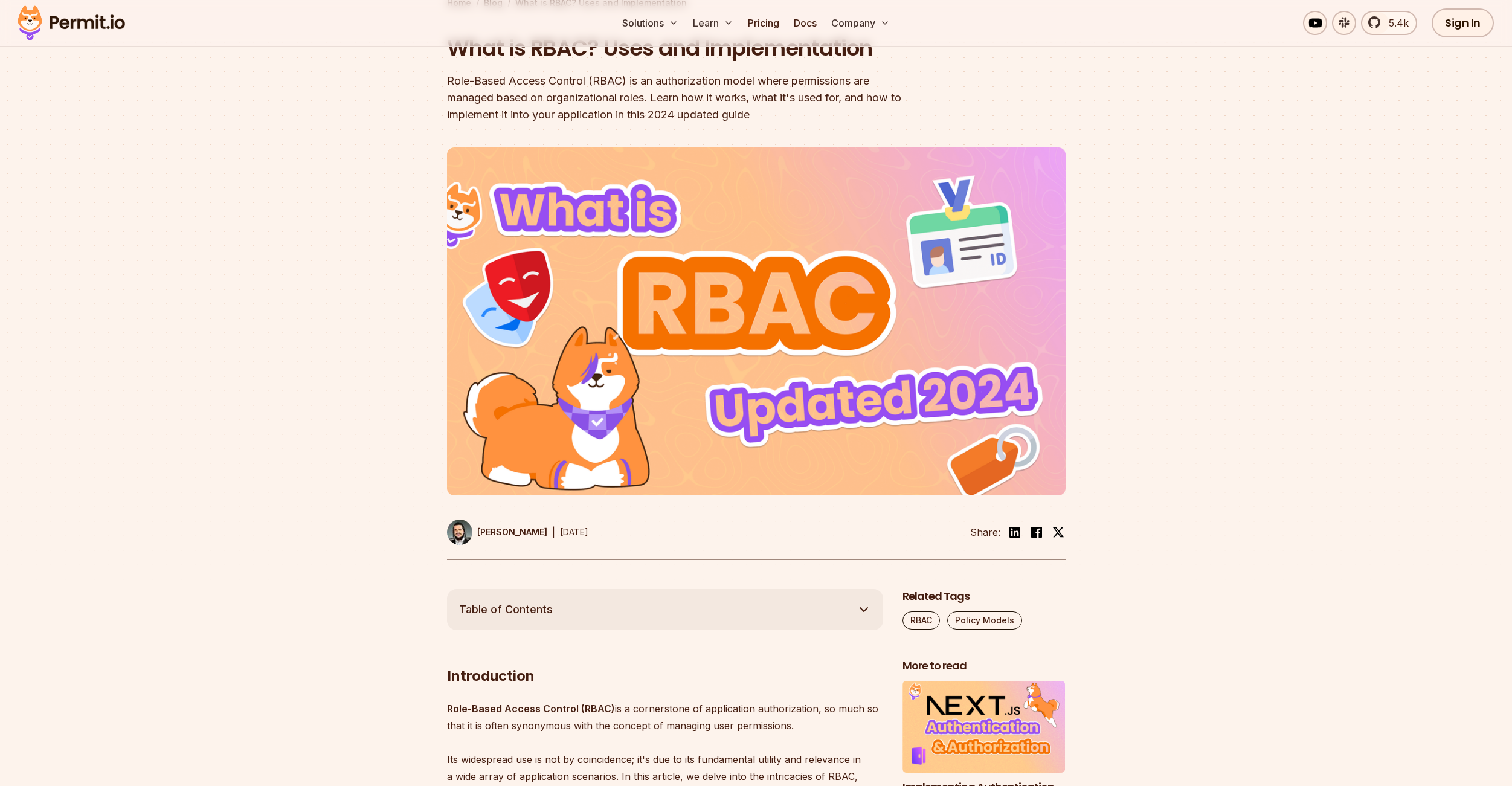
scroll to position [0, 0]
